Goal: Transaction & Acquisition: Download file/media

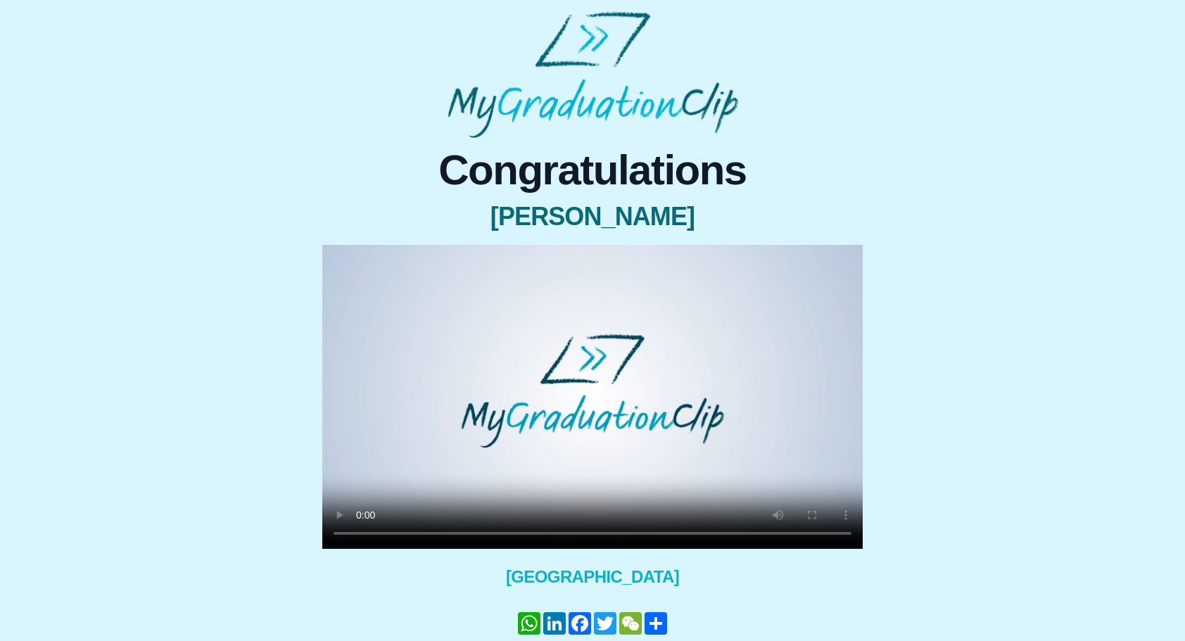
click at [1030, 329] on div "Congratulations [PERSON_NAME] × Share your GraduationClip now! WhatsApp LinkedI…" at bounding box center [592, 416] width 1163 height 556
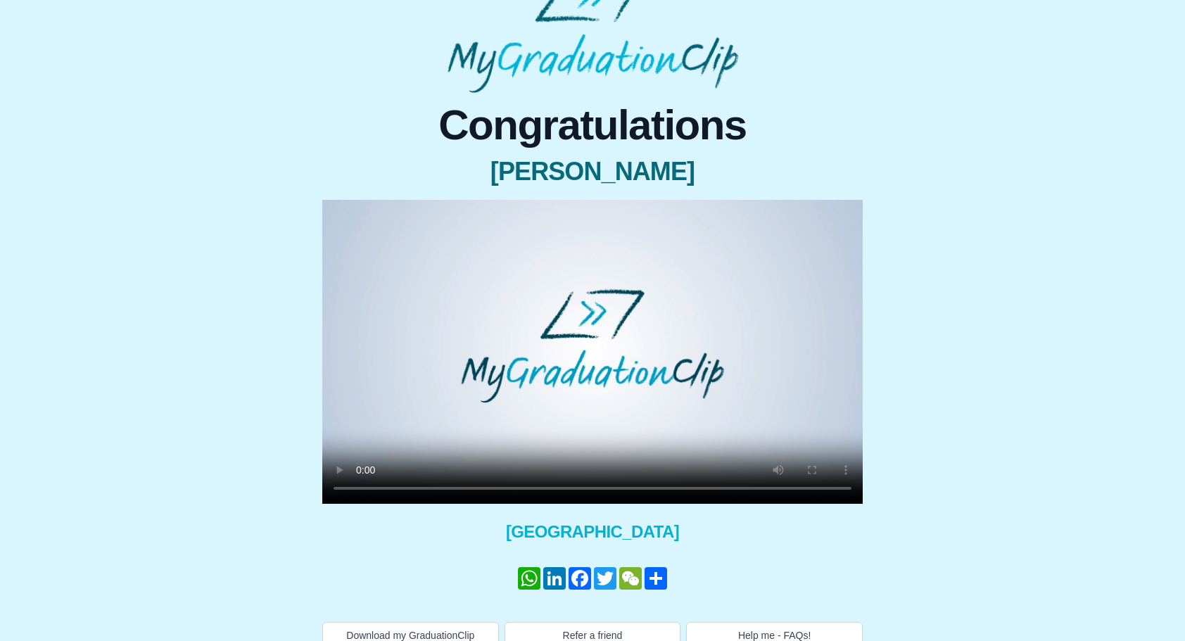
scroll to position [49, 0]
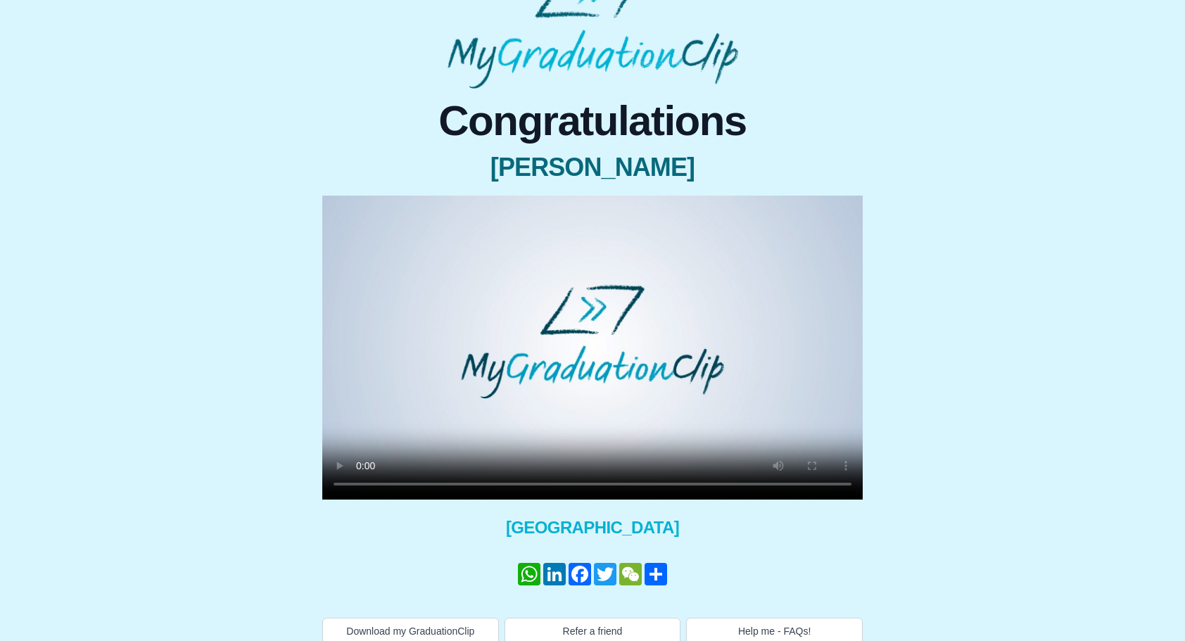
click at [864, 559] on div "Congratulations [PERSON_NAME] × Share your GraduationClip now! WhatsApp LinkedI…" at bounding box center [592, 372] width 574 height 545
click at [841, 552] on div "Congratulations [PERSON_NAME] × Share your GraduationClip now! WhatsApp LinkedI…" at bounding box center [592, 372] width 541 height 545
click at [667, 377] on video at bounding box center [592, 348] width 541 height 304
click at [605, 388] on video at bounding box center [592, 348] width 541 height 304
click at [977, 353] on div "Congratulations [PERSON_NAME] × Share your GraduationClip now! WhatsApp LinkedI…" at bounding box center [592, 367] width 1163 height 556
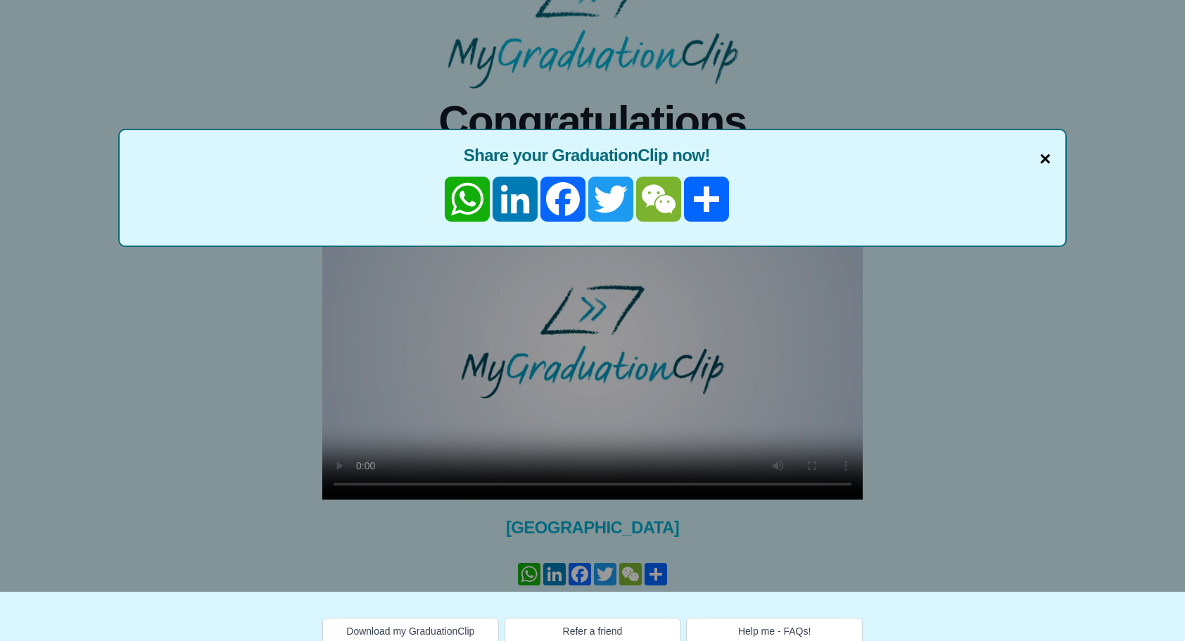
click at [1042, 152] on span "×" at bounding box center [1044, 159] width 11 height 30
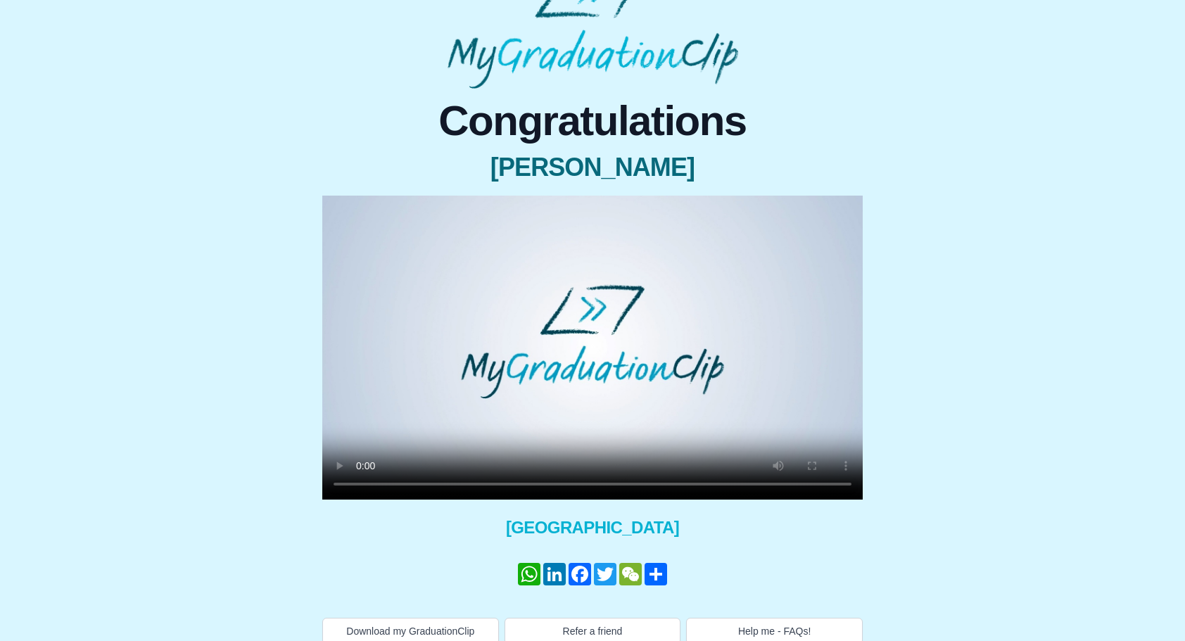
click at [778, 396] on video at bounding box center [592, 348] width 541 height 304
click at [1036, 407] on div "Congratulations [PERSON_NAME] × Share your GraduationClip now! WhatsApp LinkedI…" at bounding box center [592, 367] width 1163 height 556
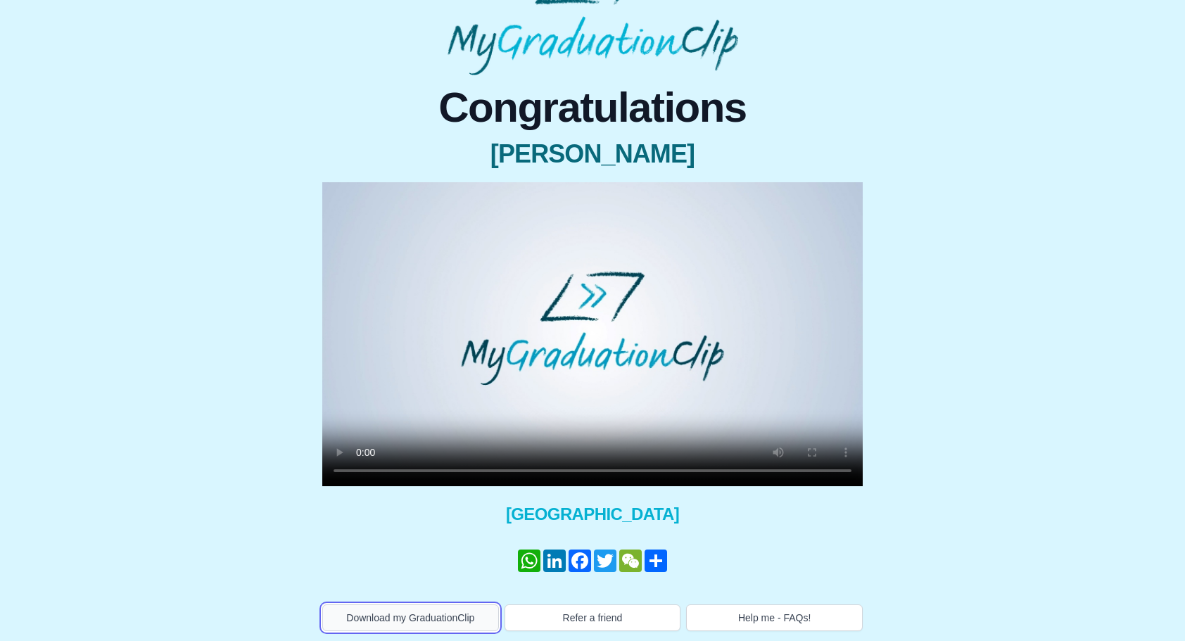
click at [429, 607] on button "Download my GraduationClip" at bounding box center [410, 618] width 177 height 27
click at [985, 321] on div "Congratulations [PERSON_NAME] × Share your GraduationClip now! WhatsApp LinkedI…" at bounding box center [592, 353] width 1163 height 556
click at [1046, 435] on div "Congratulations [PERSON_NAME] × Share your GraduationClip now! WhatsApp LinkedI…" at bounding box center [592, 353] width 1163 height 556
